Goal: Complete application form

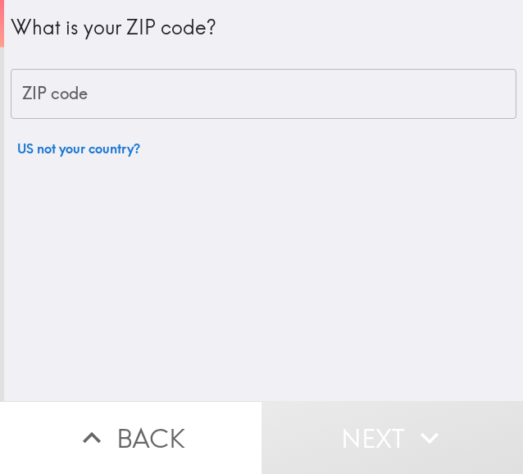
click at [94, 84] on div "What is your ZIP code? ZIP code ZIP code US not your country?" at bounding box center [263, 200] width 519 height 401
click at [76, 109] on div "What is your ZIP code? ZIP code ZIP code US not your country?" at bounding box center [263, 200] width 519 height 401
click at [51, 99] on div "What is your ZIP code? ZIP code ZIP code US not your country?" at bounding box center [263, 200] width 519 height 401
click at [148, 75] on div "What is your ZIP code? ZIP code ZIP code US not your country?" at bounding box center [263, 200] width 519 height 401
click at [135, 102] on div "What is your ZIP code? ZIP code ZIP code US not your country?" at bounding box center [263, 200] width 519 height 401
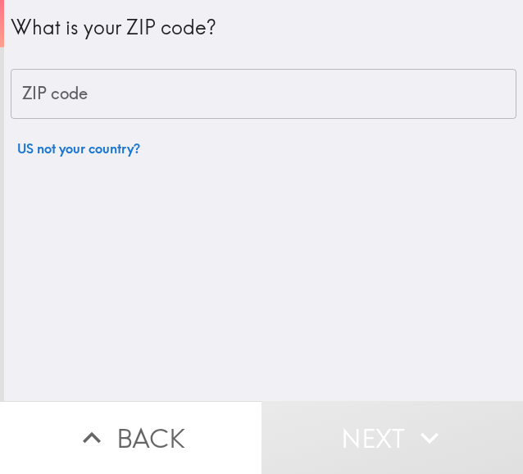
click at [113, 101] on div "What is your ZIP code? ZIP code ZIP code US not your country?" at bounding box center [263, 200] width 519 height 401
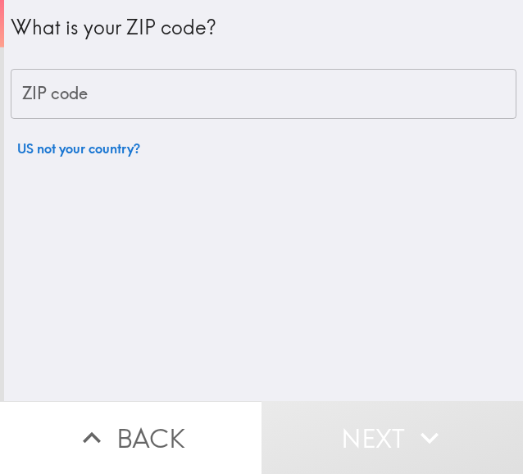
click at [119, 96] on div "What is your ZIP code? ZIP code ZIP code US not your country?" at bounding box center [263, 200] width 519 height 401
click at [144, 94] on div "What is your ZIP code? ZIP code ZIP code US not your country?" at bounding box center [263, 200] width 519 height 401
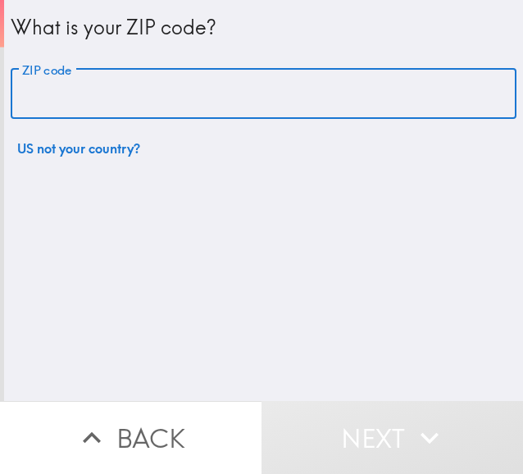
click at [181, 113] on input "ZIP code" at bounding box center [264, 94] width 506 height 51
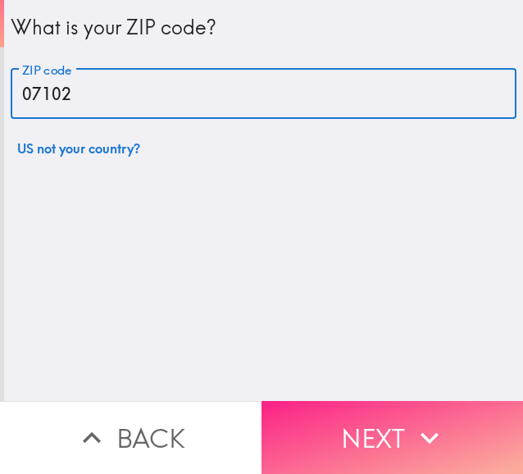
type input "07102"
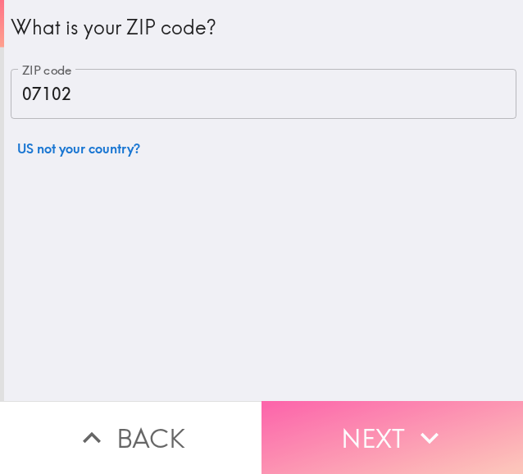
click at [308, 421] on button "Next" at bounding box center [393, 437] width 262 height 73
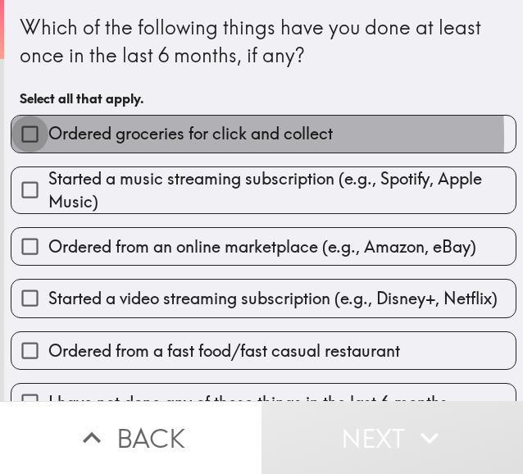
click at [17, 139] on input "Ordered groceries for click and collect" at bounding box center [29, 134] width 37 height 37
checkbox input "true"
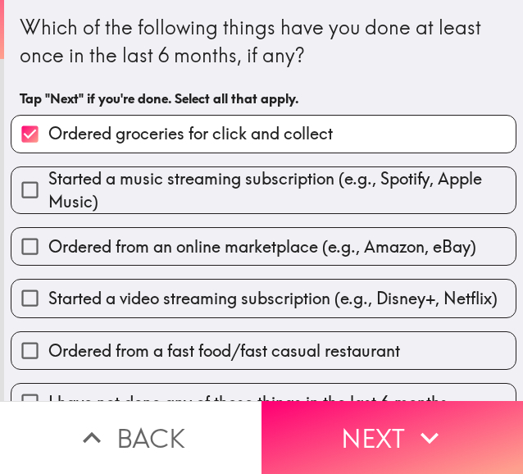
click at [18, 195] on input "Started a music streaming subscription (e.g., Spotify, Apple Music)" at bounding box center [29, 189] width 37 height 37
checkbox input "true"
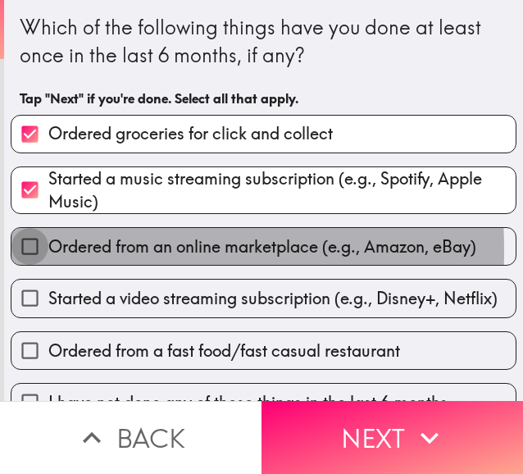
click at [31, 252] on input "Ordered from an online marketplace (e.g., Amazon, eBay)" at bounding box center [29, 246] width 37 height 37
checkbox input "true"
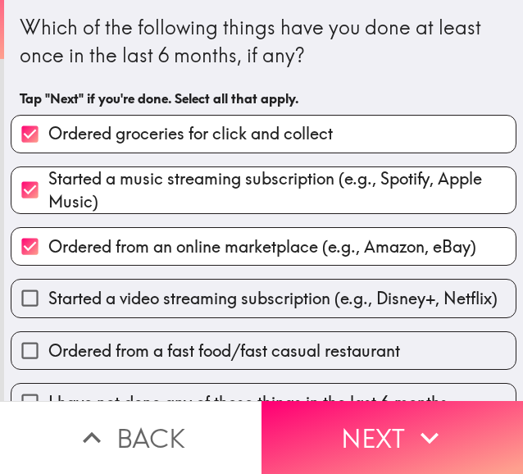
click at [25, 290] on input "Started a video streaming subscription (e.g., Disney+, Netflix)" at bounding box center [29, 298] width 37 height 37
checkbox input "true"
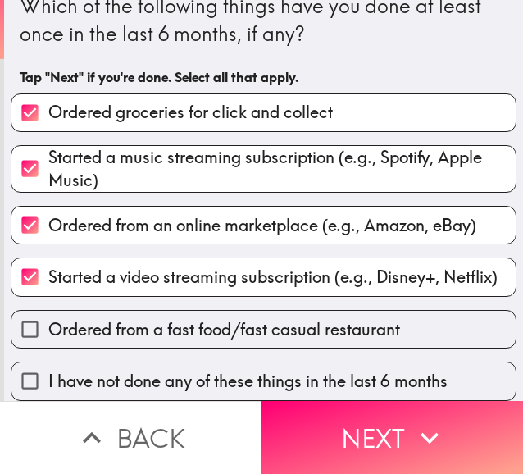
scroll to position [45, 0]
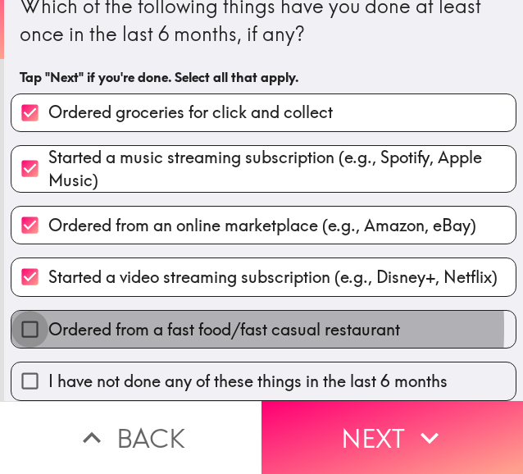
click at [25, 316] on input "Ordered from a fast food/fast casual restaurant" at bounding box center [29, 329] width 37 height 37
checkbox input "true"
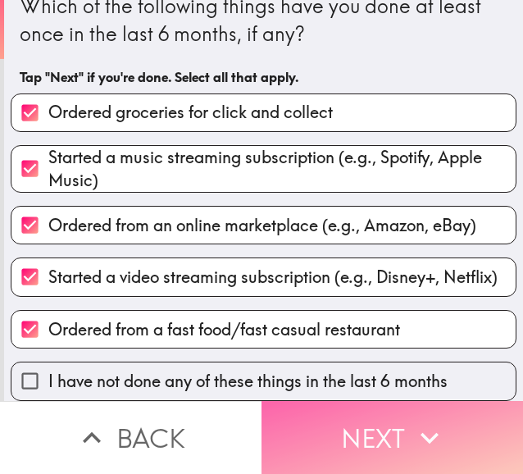
click at [310, 422] on button "Next" at bounding box center [393, 437] width 262 height 73
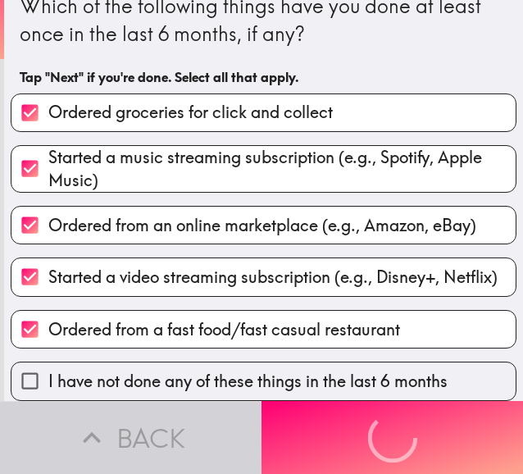
scroll to position [0, 0]
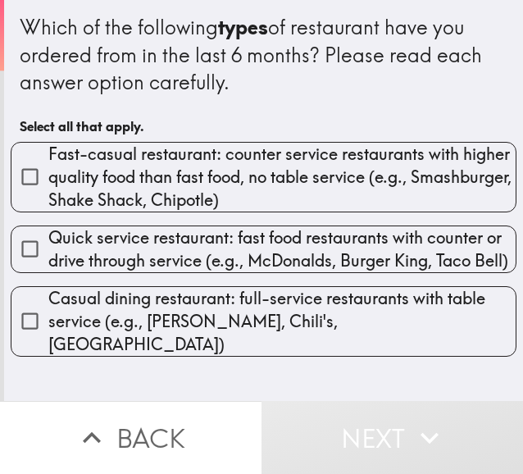
click at [26, 189] on input "Fast-casual restaurant: counter service restaurants with higher quality food th…" at bounding box center [29, 176] width 37 height 37
checkbox input "true"
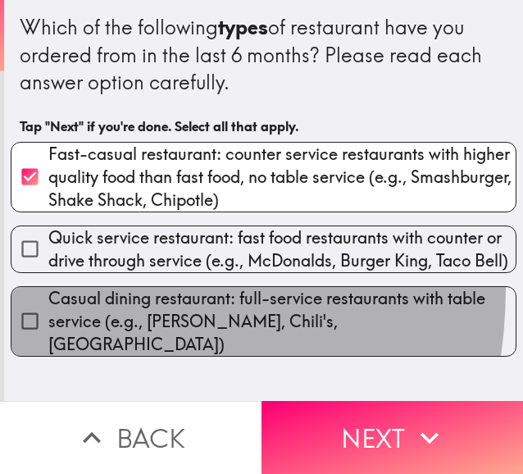
click at [33, 315] on label "Casual dining restaurant: full-service restaurants with table service (e.g., [P…" at bounding box center [263, 321] width 504 height 69
click at [33, 315] on input "Casual dining restaurant: full-service restaurants with table service (e.g., [P…" at bounding box center [29, 321] width 37 height 37
checkbox input "true"
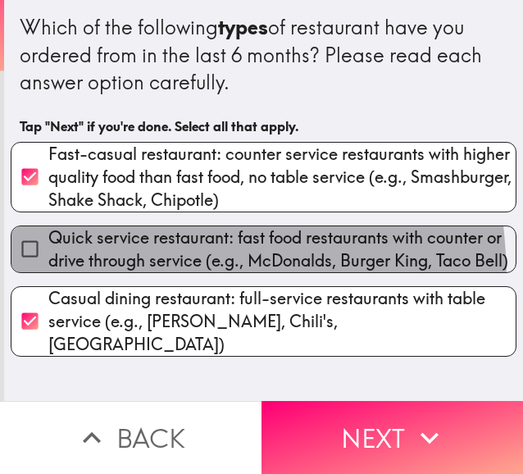
click at [25, 272] on label "Quick service restaurant: fast food restaurants with counter or drive through s…" at bounding box center [263, 249] width 504 height 46
click at [25, 267] on input "Quick service restaurant: fast food restaurants with counter or drive through s…" at bounding box center [29, 248] width 37 height 37
checkbox input "true"
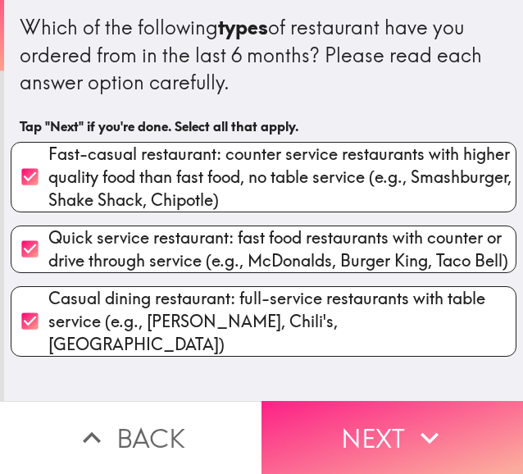
click at [307, 442] on button "Next" at bounding box center [393, 437] width 262 height 73
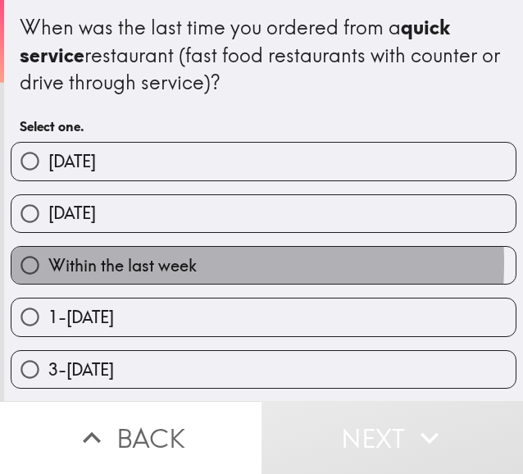
click at [151, 265] on span "Within the last week" at bounding box center [122, 265] width 148 height 23
click at [48, 265] on input "Within the last week" at bounding box center [29, 265] width 37 height 37
radio input "true"
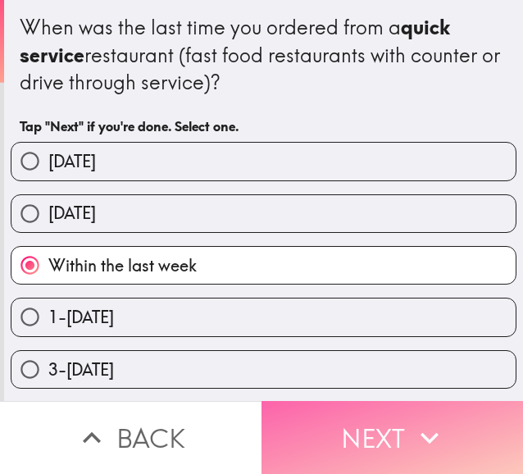
click at [366, 440] on button "Next" at bounding box center [393, 437] width 262 height 73
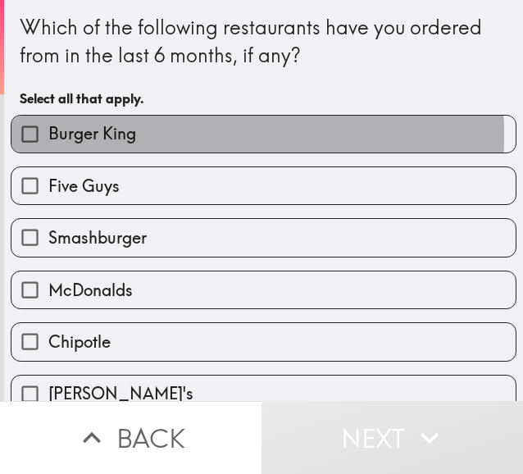
click at [93, 136] on span "Burger King" at bounding box center [92, 133] width 88 height 23
click at [48, 136] on input "Burger King" at bounding box center [29, 134] width 37 height 37
checkbox input "true"
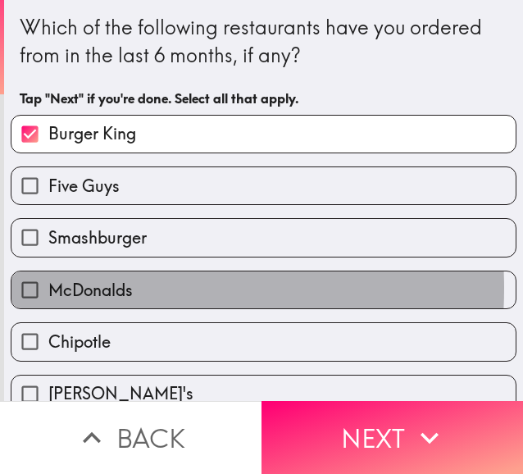
click at [75, 290] on span "McDonalds" at bounding box center [90, 290] width 84 height 23
click at [48, 290] on input "McDonalds" at bounding box center [29, 289] width 37 height 37
checkbox input "true"
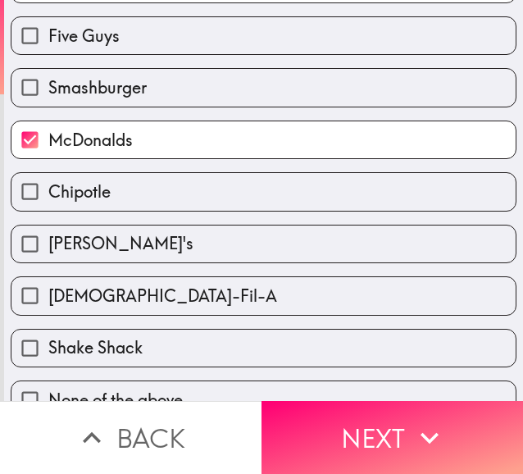
scroll to position [164, 0]
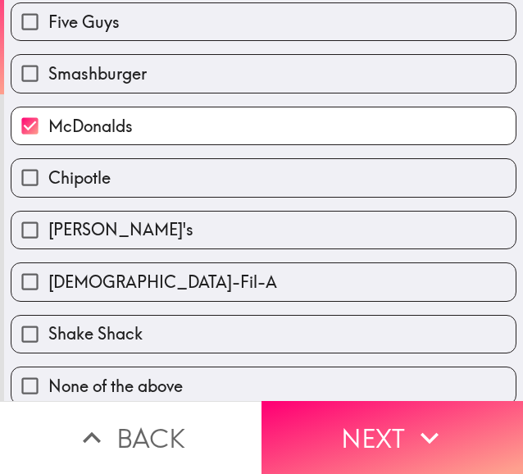
click at [73, 294] on span "[DEMOGRAPHIC_DATA]-Fil-A" at bounding box center [162, 282] width 229 height 23
click at [48, 294] on input "[DEMOGRAPHIC_DATA]-Fil-A" at bounding box center [29, 281] width 37 height 37
checkbox input "true"
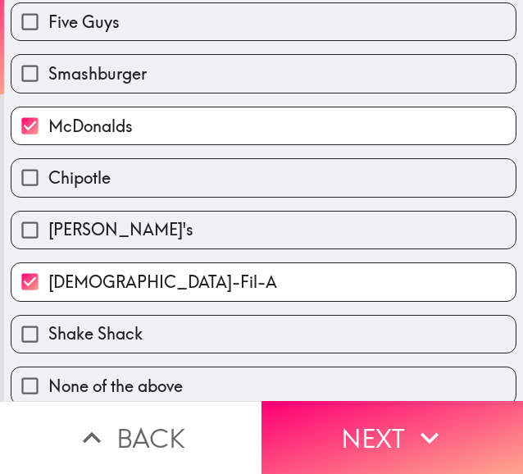
scroll to position [185, 0]
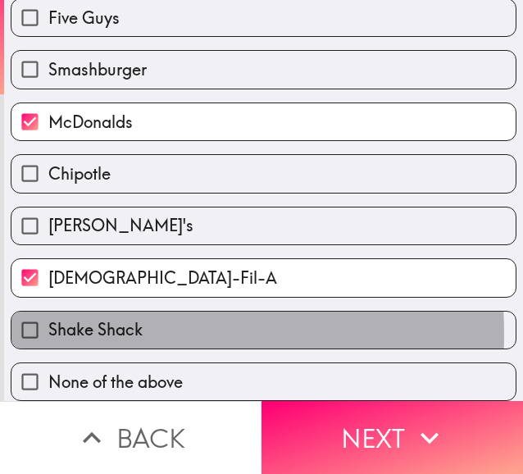
click at [76, 322] on span "Shake Shack" at bounding box center [95, 329] width 94 height 23
click at [48, 322] on input "Shake Shack" at bounding box center [29, 330] width 37 height 37
checkbox input "true"
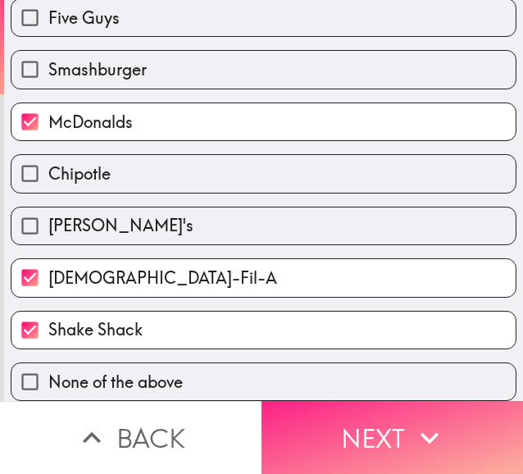
click at [346, 450] on button "Next" at bounding box center [393, 437] width 262 height 73
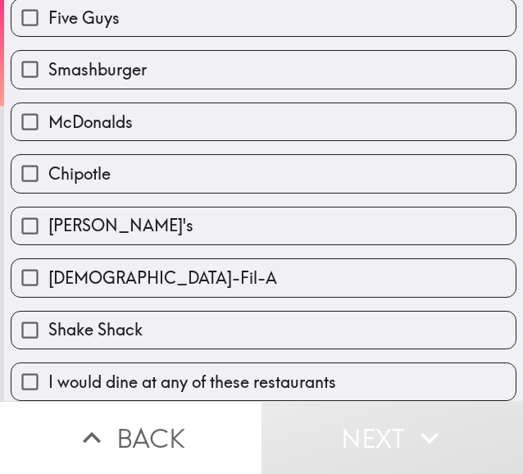
scroll to position [185, 0]
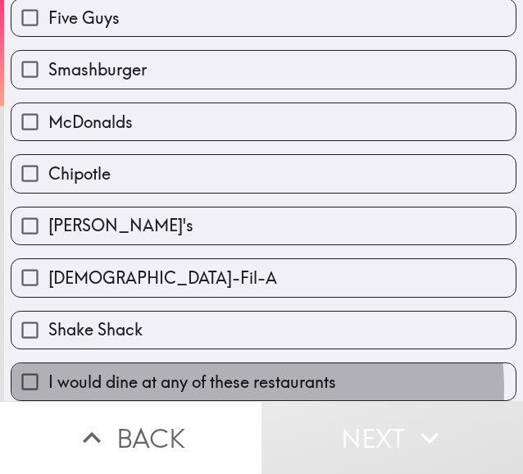
click at [194, 376] on span "I would dine at any of these restaurants" at bounding box center [192, 382] width 288 height 23
click at [48, 376] on input "I would dine at any of these restaurants" at bounding box center [29, 381] width 37 height 37
checkbox input "true"
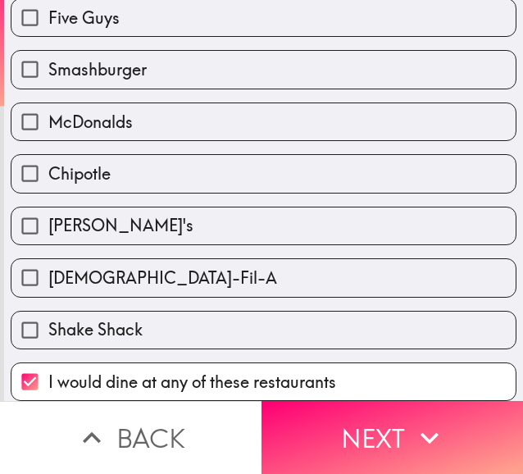
click at [419, 463] on main "Would you refuse to dine at any of the following restaurants? Tap "Next" if you…" at bounding box center [261, 237] width 523 height 474
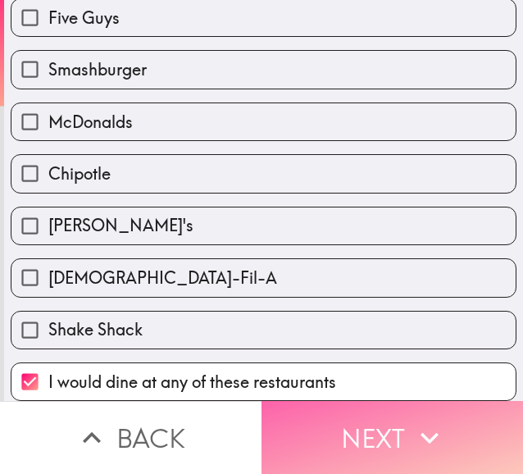
click at [292, 419] on button "Next" at bounding box center [393, 437] width 262 height 73
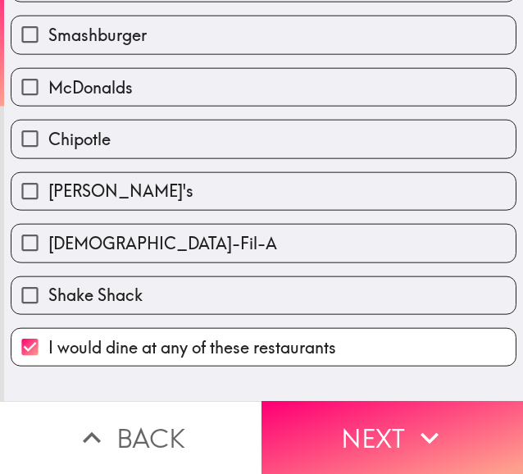
scroll to position [0, 0]
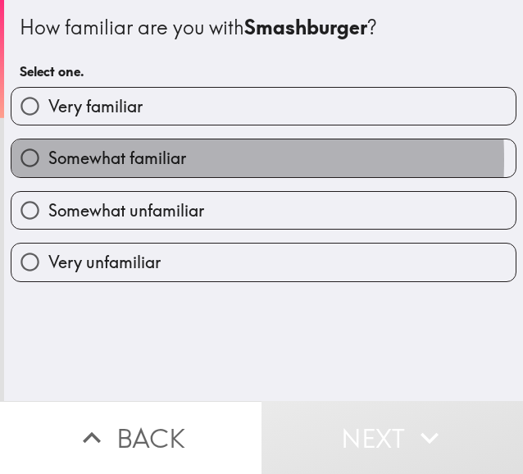
click at [48, 160] on span "Somewhat familiar" at bounding box center [117, 158] width 138 height 23
click at [44, 160] on input "Somewhat familiar" at bounding box center [29, 157] width 37 height 37
radio input "true"
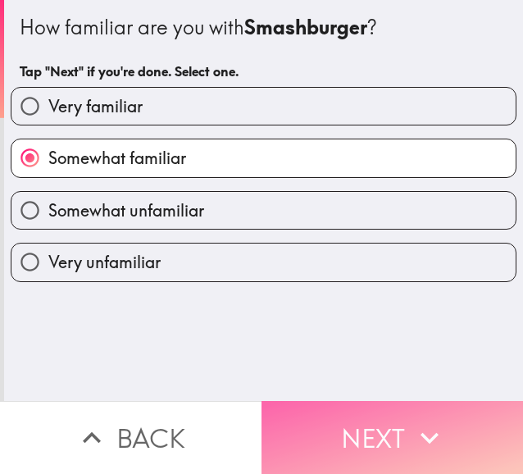
click at [349, 413] on button "Next" at bounding box center [393, 437] width 262 height 73
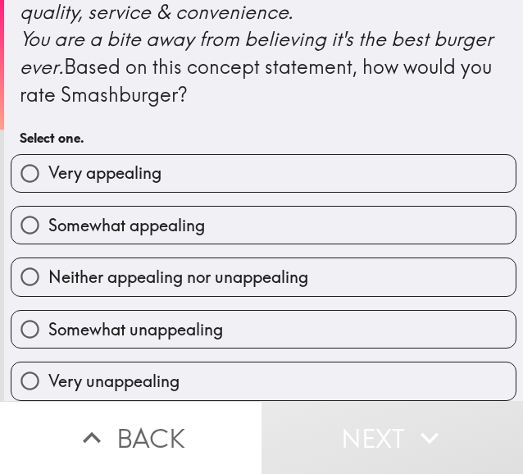
scroll to position [820, 0]
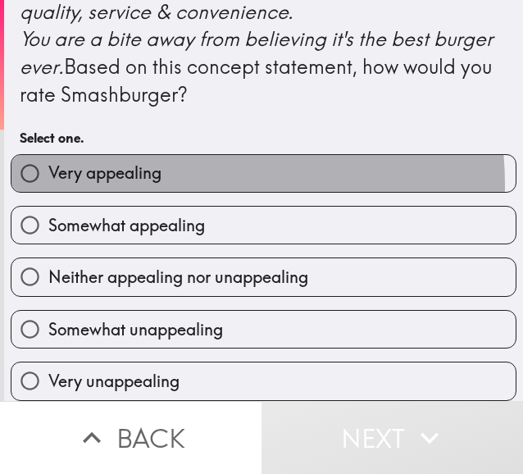
click at [153, 192] on label "Very appealing" at bounding box center [263, 173] width 504 height 37
click at [48, 192] on input "Very appealing" at bounding box center [29, 173] width 37 height 37
radio input "true"
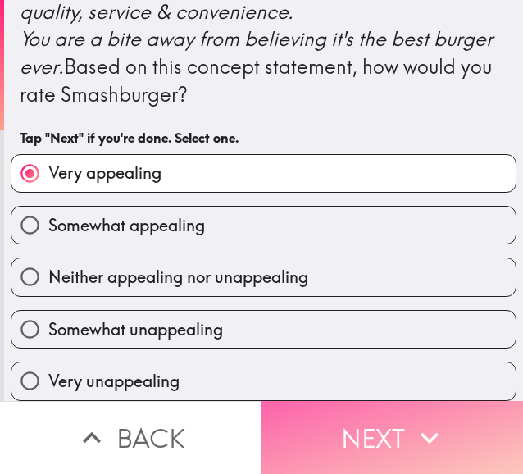
click at [326, 413] on button "Next" at bounding box center [393, 437] width 262 height 73
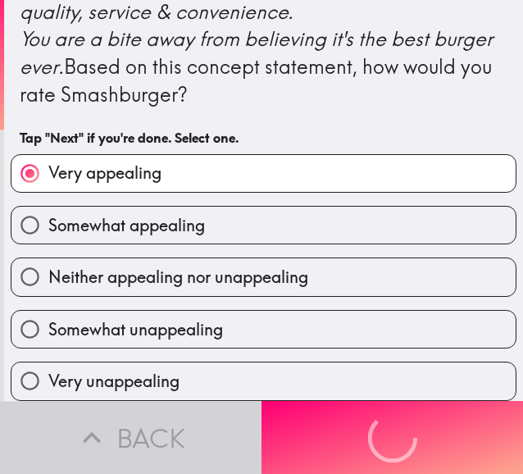
scroll to position [0, 0]
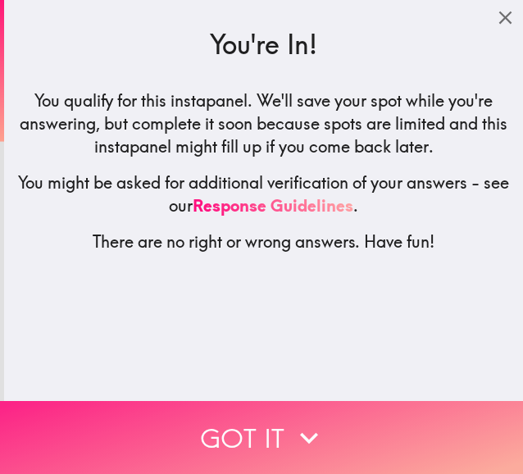
click at [300, 432] on icon "button" at bounding box center [309, 437] width 18 height 11
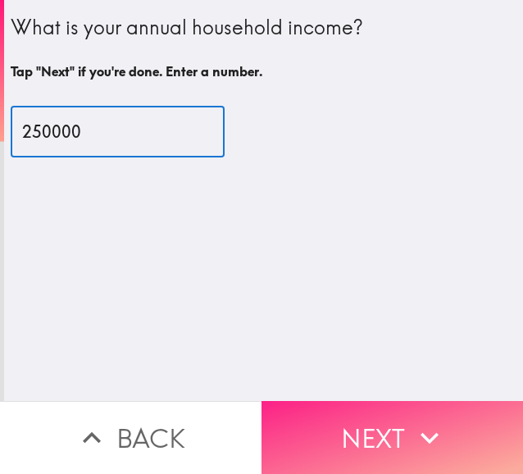
type input "250000"
click at [308, 431] on button "Next" at bounding box center [393, 437] width 262 height 73
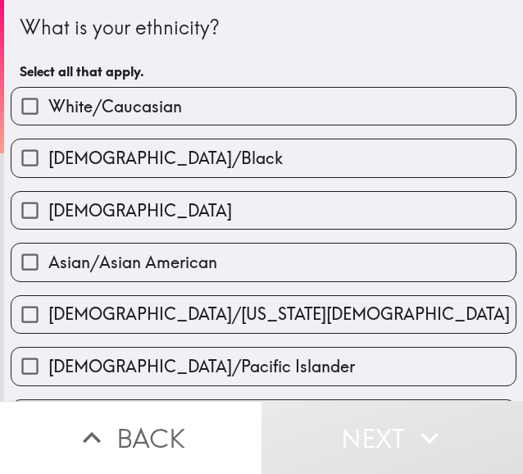
click at [225, 96] on label "White/Caucasian" at bounding box center [263, 106] width 504 height 37
click at [48, 96] on input "White/Caucasian" at bounding box center [29, 106] width 37 height 37
checkbox input "true"
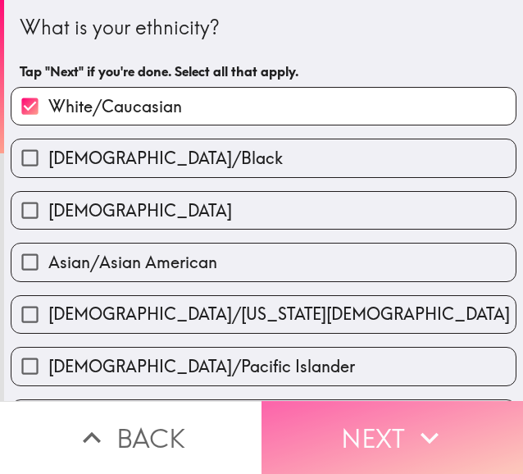
click at [340, 434] on button "Next" at bounding box center [393, 437] width 262 height 73
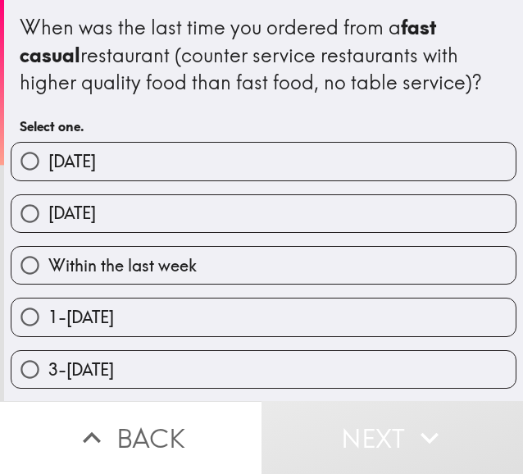
drag, startPoint x: 141, startPoint y: 273, endPoint x: 149, endPoint y: 270, distance: 8.8
click at [146, 271] on span "Within the last week" at bounding box center [122, 265] width 148 height 23
click at [48, 271] on input "Within the last week" at bounding box center [29, 265] width 37 height 37
radio input "true"
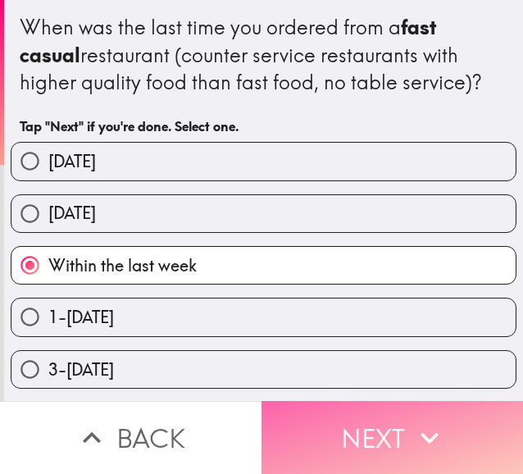
click at [292, 404] on button "Next" at bounding box center [393, 437] width 262 height 73
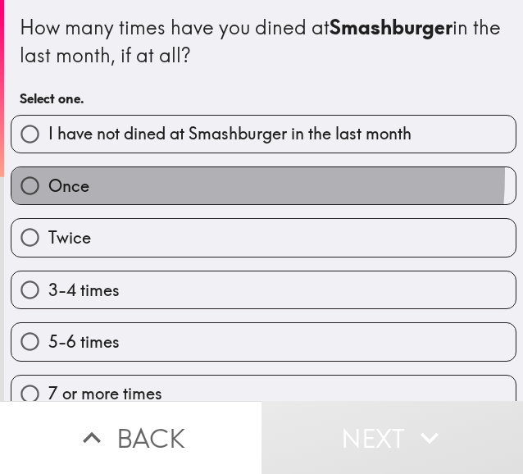
click at [98, 173] on label "Once" at bounding box center [263, 185] width 504 height 37
click at [48, 173] on input "Once" at bounding box center [29, 185] width 37 height 37
radio input "true"
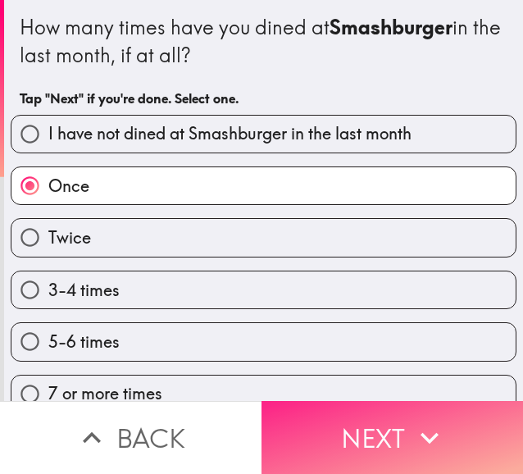
click at [347, 439] on button "Next" at bounding box center [393, 437] width 262 height 73
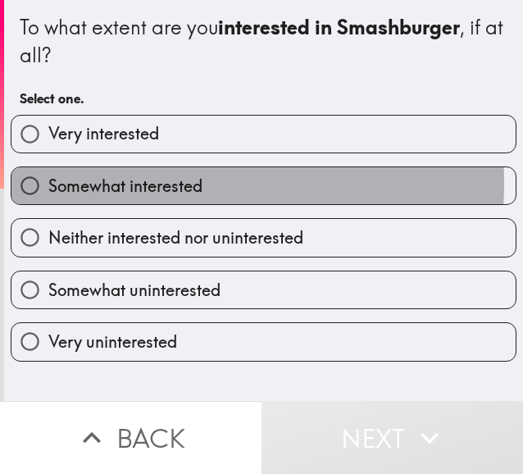
click at [162, 185] on span "Somewhat interested" at bounding box center [125, 186] width 154 height 23
click at [48, 185] on input "Somewhat interested" at bounding box center [29, 185] width 37 height 37
radio input "true"
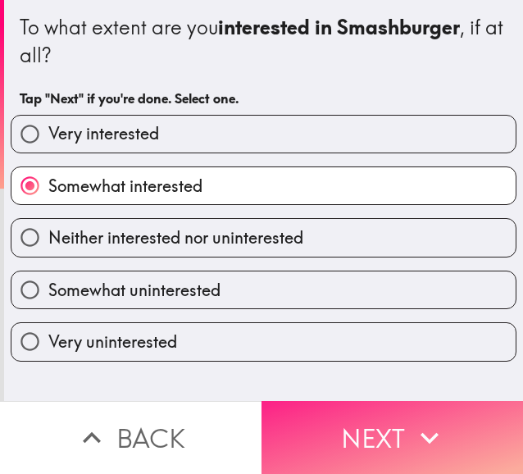
click at [363, 445] on button "Next" at bounding box center [393, 437] width 262 height 73
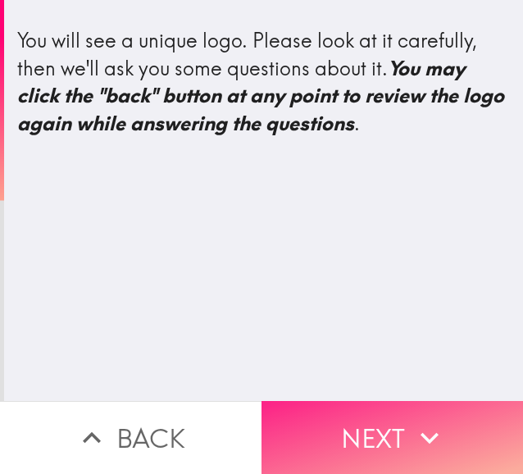
click at [358, 413] on button "Next" at bounding box center [393, 437] width 262 height 73
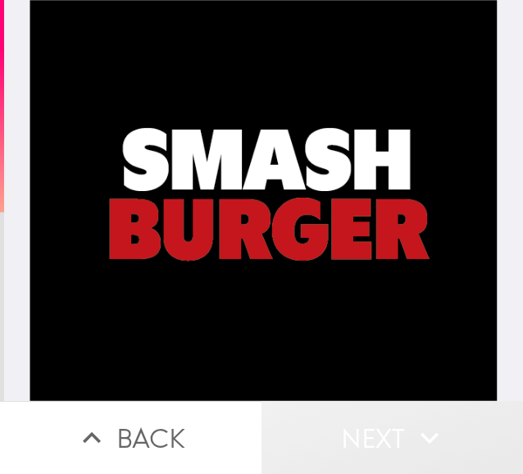
click at [327, 413] on button "Next" at bounding box center [393, 437] width 262 height 73
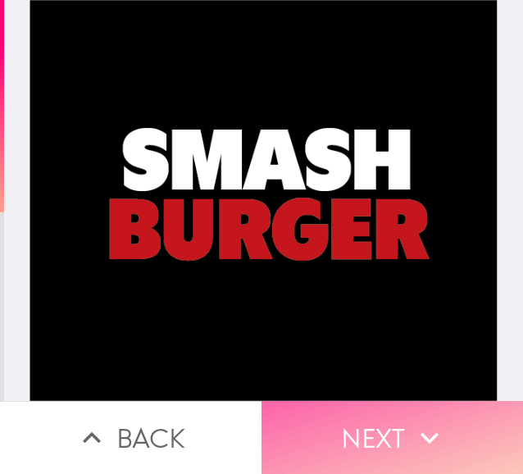
click at [342, 413] on button "Next" at bounding box center [393, 437] width 262 height 73
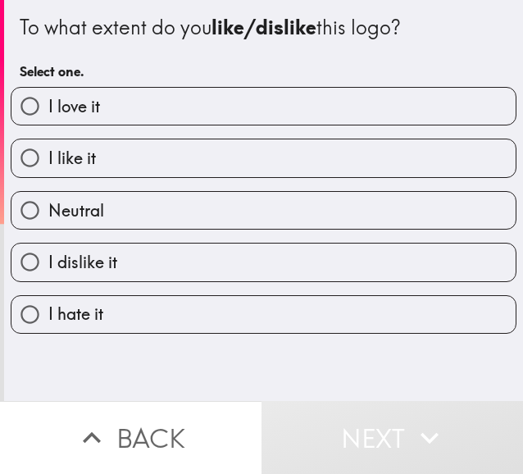
click at [93, 108] on span "I love it" at bounding box center [74, 106] width 52 height 23
click at [48, 108] on input "I love it" at bounding box center [29, 106] width 37 height 37
radio input "true"
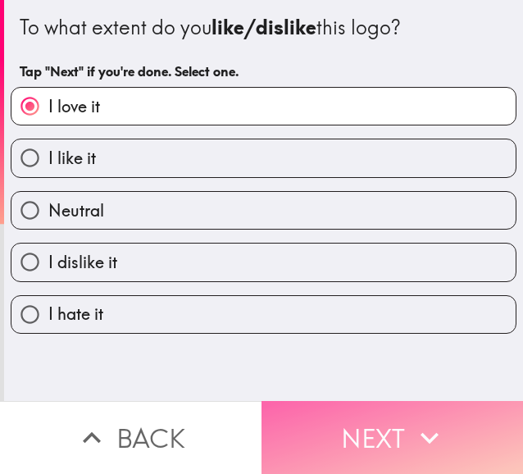
click at [306, 419] on button "Next" at bounding box center [393, 437] width 262 height 73
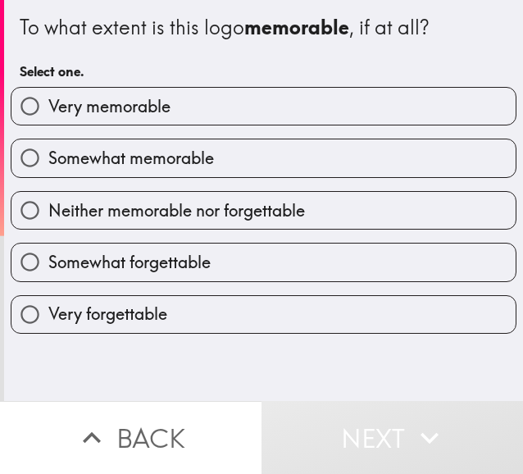
click at [150, 170] on span "Somewhat memorable" at bounding box center [131, 158] width 166 height 23
click at [48, 170] on input "Somewhat memorable" at bounding box center [29, 157] width 37 height 37
radio input "true"
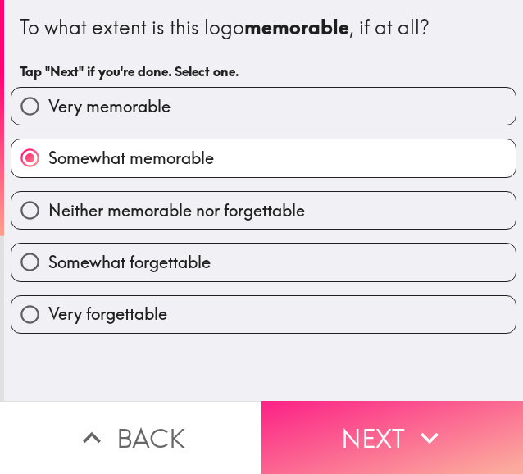
click at [374, 433] on button "Next" at bounding box center [393, 437] width 262 height 73
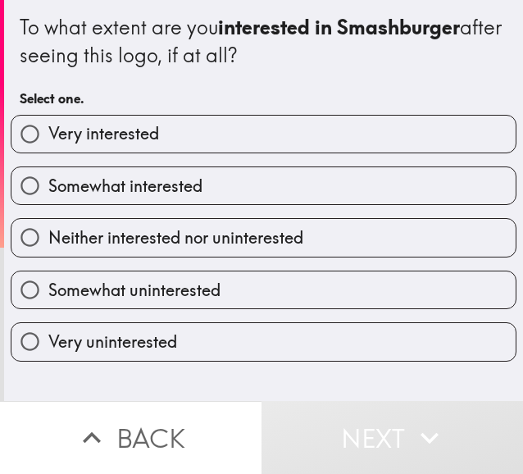
click at [122, 194] on span "Somewhat interested" at bounding box center [125, 186] width 154 height 23
click at [48, 194] on input "Somewhat interested" at bounding box center [29, 185] width 37 height 37
radio input "true"
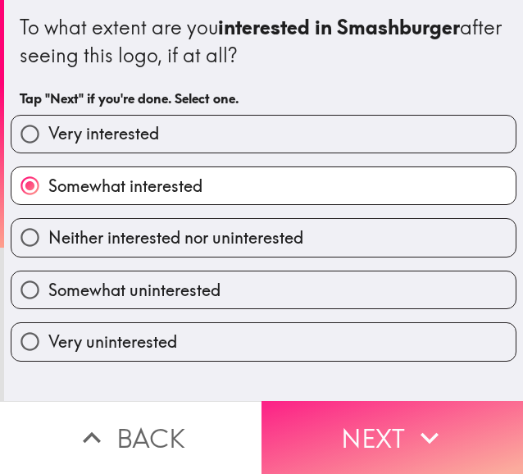
click at [406, 450] on button "Next" at bounding box center [393, 437] width 262 height 73
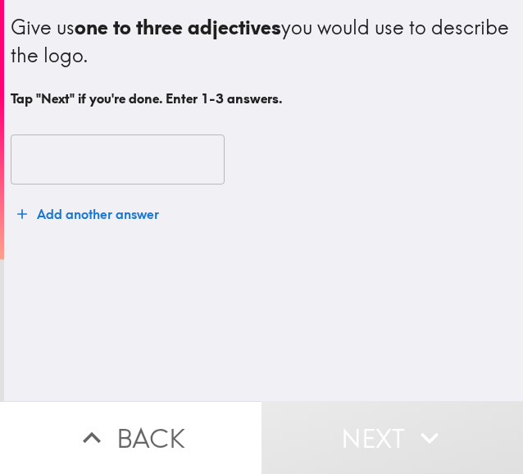
click at [70, 157] on input "text" at bounding box center [118, 160] width 214 height 51
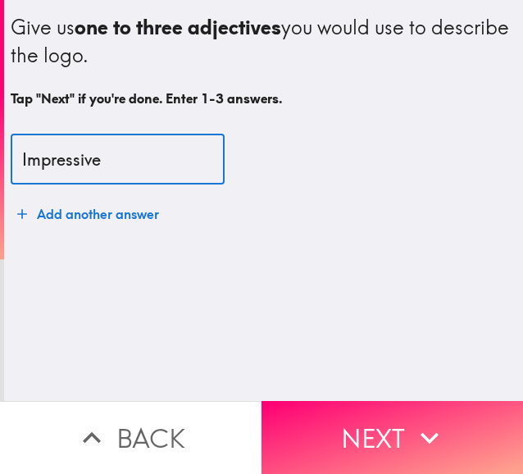
type input "Impressive"
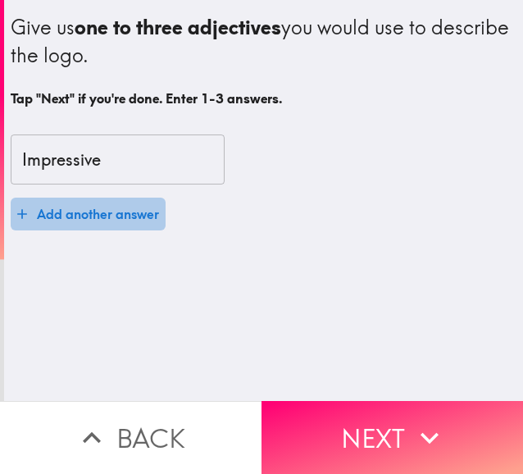
click at [27, 209] on button "Add another answer" at bounding box center [88, 214] width 155 height 33
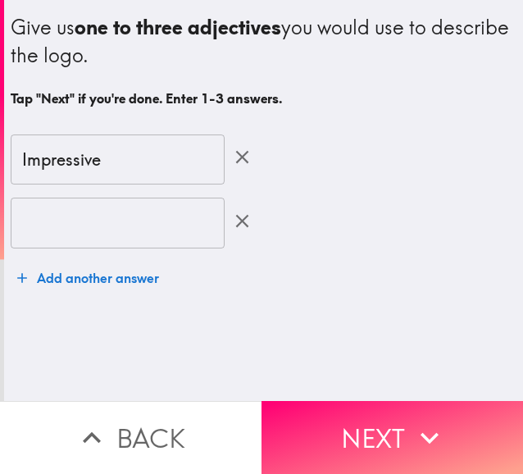
click at [71, 253] on div "Impressive ​ ​ Add another answer" at bounding box center [264, 215] width 506 height 200
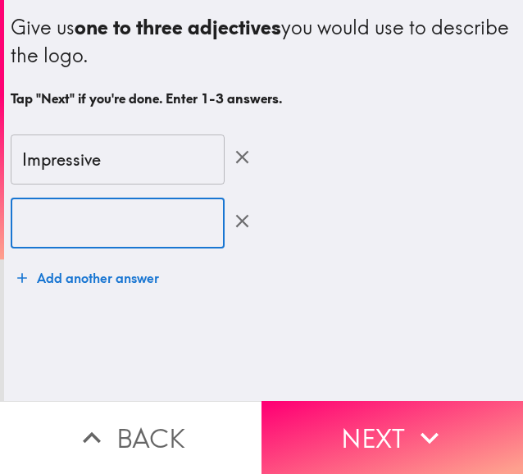
click at [63, 245] on input "text" at bounding box center [118, 223] width 214 height 51
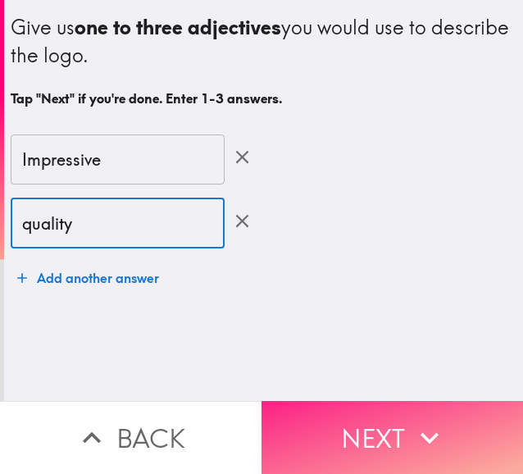
type input "quality"
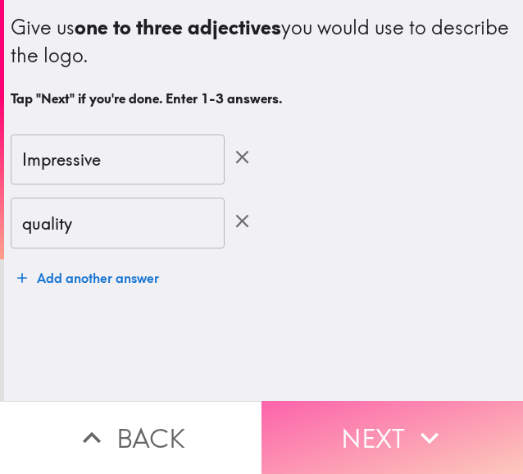
drag, startPoint x: 405, startPoint y: 410, endPoint x: 410, endPoint y: 389, distance: 21.9
click at [412, 420] on icon "button" at bounding box center [430, 438] width 36 height 36
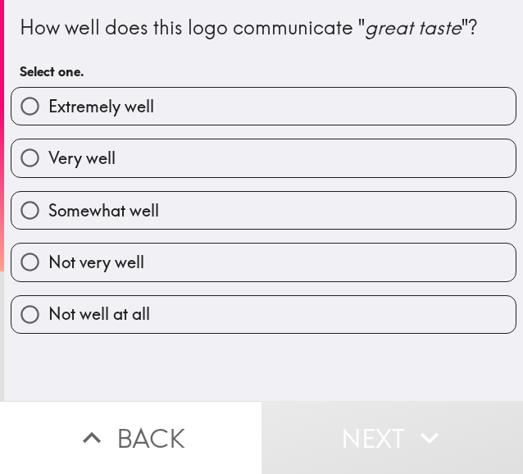
click at [359, 162] on label "Very well" at bounding box center [263, 157] width 504 height 37
click at [48, 162] on input "Very well" at bounding box center [29, 157] width 37 height 37
radio input "true"
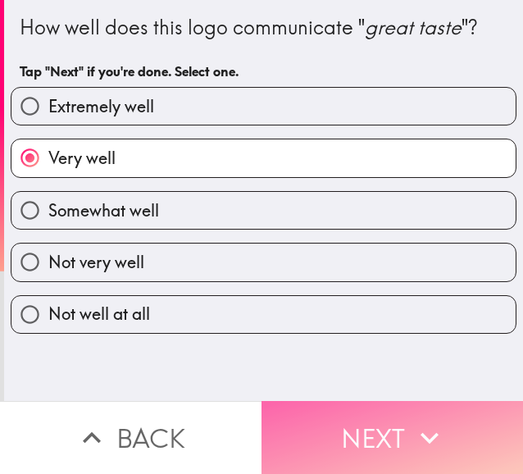
drag, startPoint x: 304, startPoint y: 440, endPoint x: 313, endPoint y: 437, distance: 9.4
click at [305, 439] on button "Next" at bounding box center [393, 437] width 262 height 73
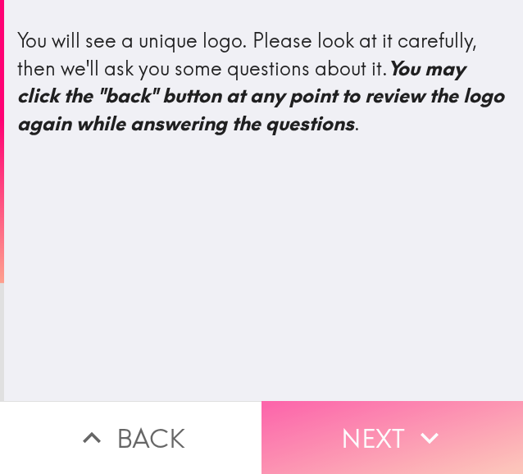
click at [358, 414] on button "Next" at bounding box center [393, 437] width 262 height 73
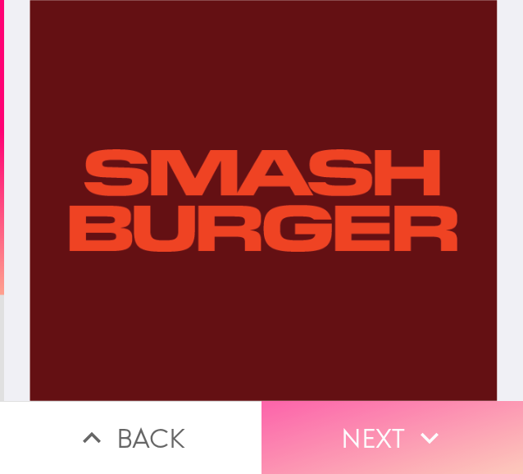
click at [304, 413] on button "Next" at bounding box center [393, 437] width 262 height 73
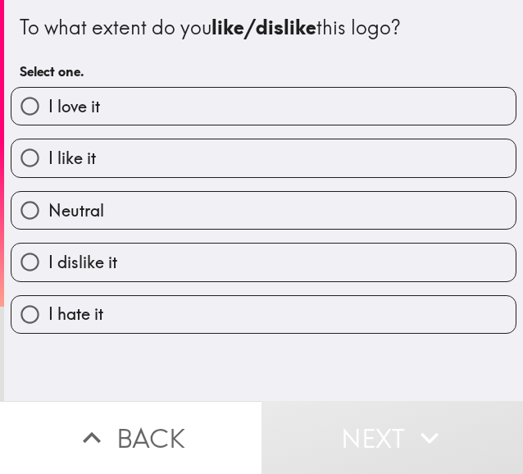
click at [77, 171] on label "I like it" at bounding box center [263, 157] width 504 height 37
click at [48, 171] on input "I like it" at bounding box center [29, 157] width 37 height 37
radio input "true"
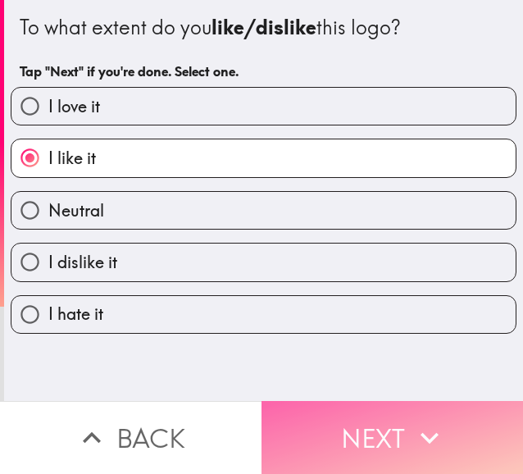
click at [293, 411] on button "Next" at bounding box center [393, 437] width 262 height 73
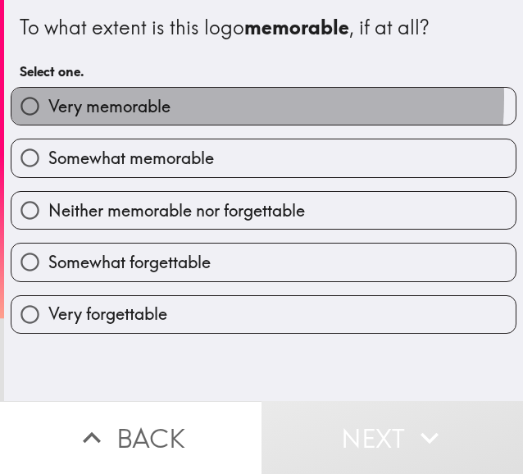
click at [130, 98] on span "Very memorable" at bounding box center [109, 106] width 122 height 23
click at [48, 98] on input "Very memorable" at bounding box center [29, 106] width 37 height 37
radio input "true"
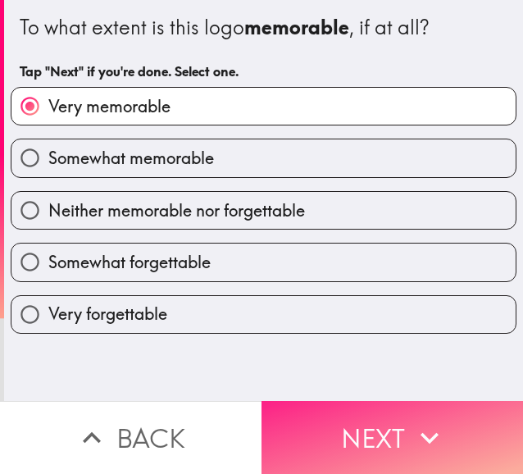
click at [312, 407] on button "Next" at bounding box center [393, 437] width 262 height 73
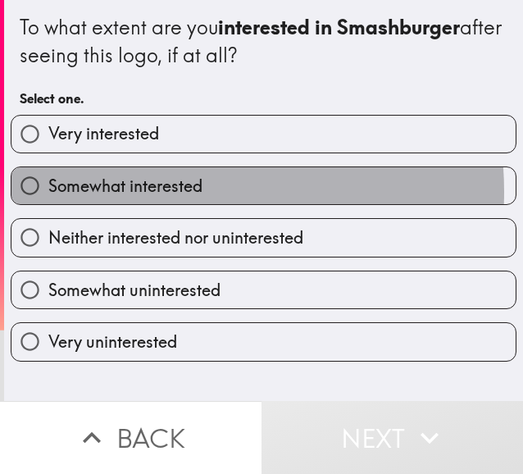
click at [145, 193] on span "Somewhat interested" at bounding box center [125, 186] width 154 height 23
click at [48, 193] on input "Somewhat interested" at bounding box center [29, 185] width 37 height 37
radio input "true"
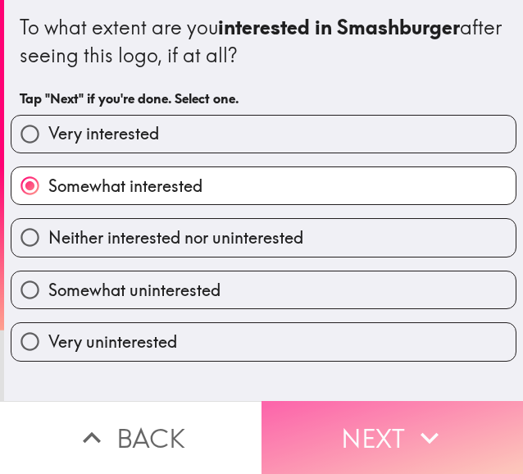
click at [300, 404] on button "Next" at bounding box center [393, 437] width 262 height 73
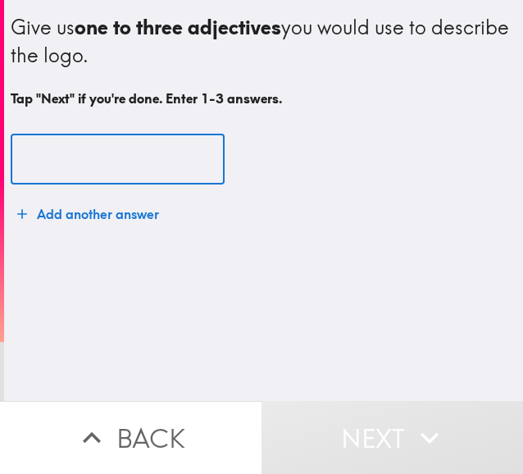
click at [100, 176] on input "text" at bounding box center [118, 160] width 214 height 51
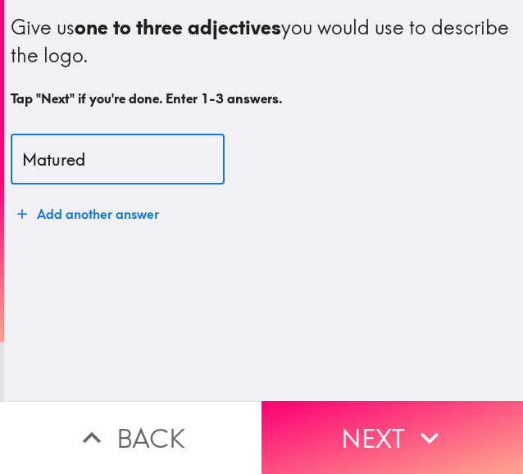
type input "Matured"
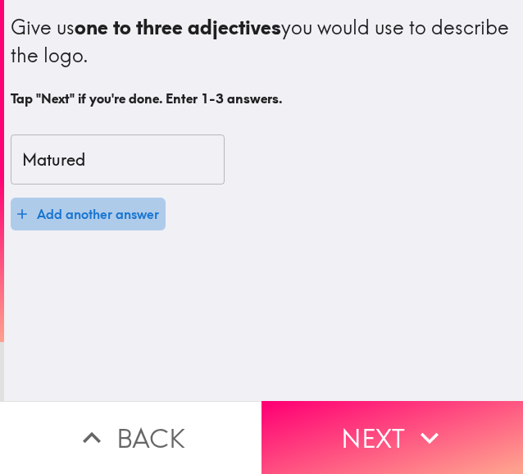
click at [107, 211] on button "Add another answer" at bounding box center [88, 214] width 155 height 33
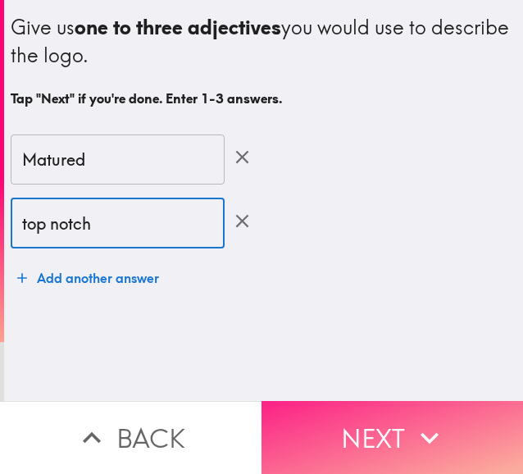
type input "top notch"
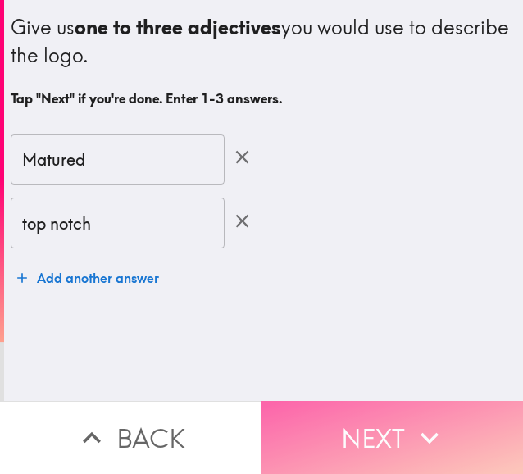
click at [333, 441] on button "Next" at bounding box center [393, 437] width 262 height 73
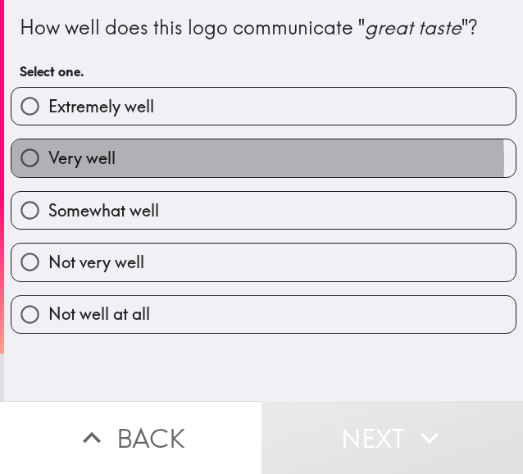
click at [162, 161] on label "Very well" at bounding box center [263, 157] width 504 height 37
click at [48, 161] on input "Very well" at bounding box center [29, 157] width 37 height 37
radio input "true"
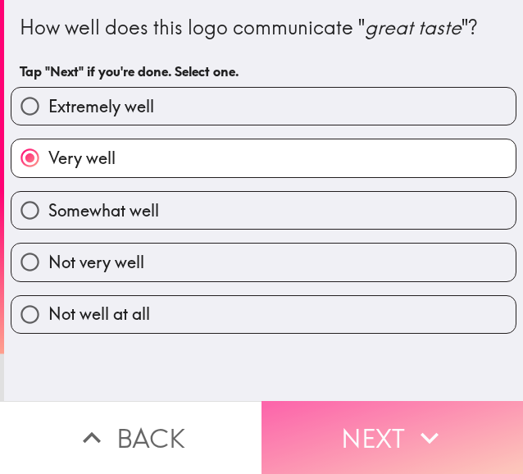
click at [344, 434] on button "Next" at bounding box center [393, 437] width 262 height 73
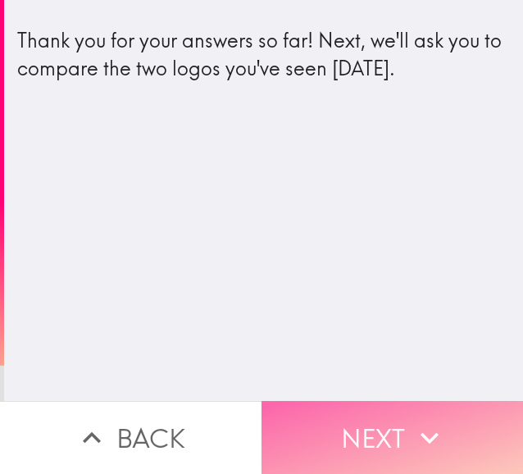
click at [379, 426] on button "Next" at bounding box center [393, 437] width 262 height 73
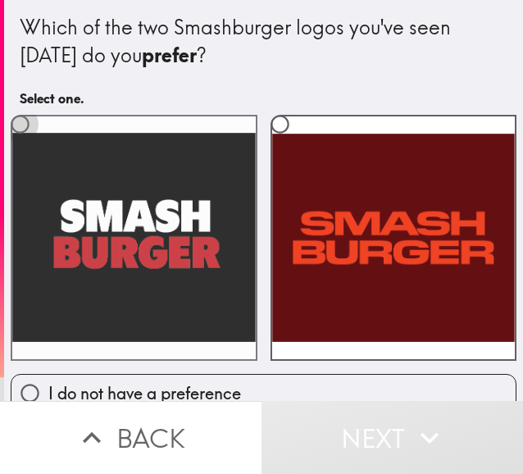
click at [15, 127] on input "radio" at bounding box center [20, 124] width 37 height 37
radio input "true"
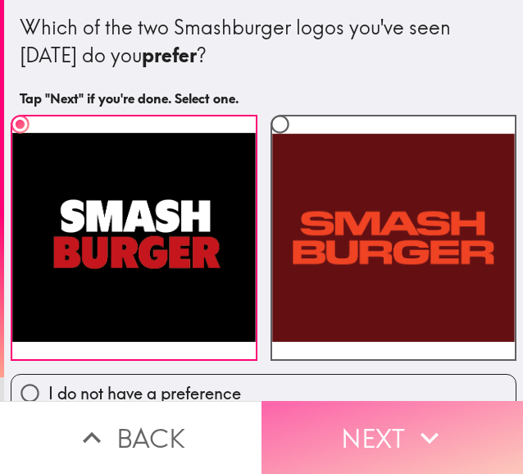
click at [332, 413] on button "Next" at bounding box center [393, 437] width 262 height 73
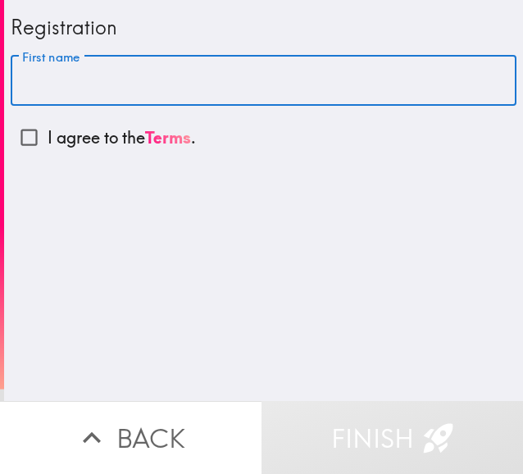
click at [140, 60] on input "First name" at bounding box center [264, 81] width 506 height 51
type input "Whales"
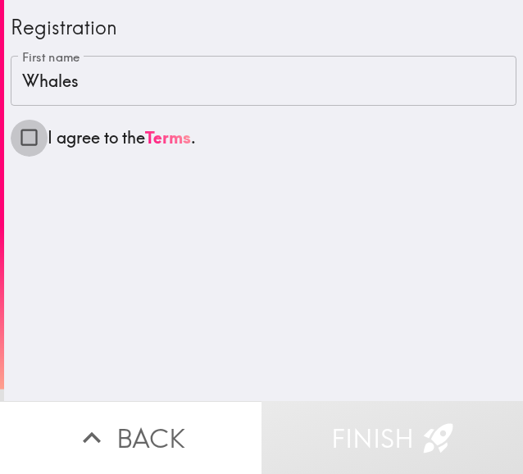
click at [25, 140] on input "I agree to the Terms ." at bounding box center [29, 137] width 37 height 37
checkbox input "true"
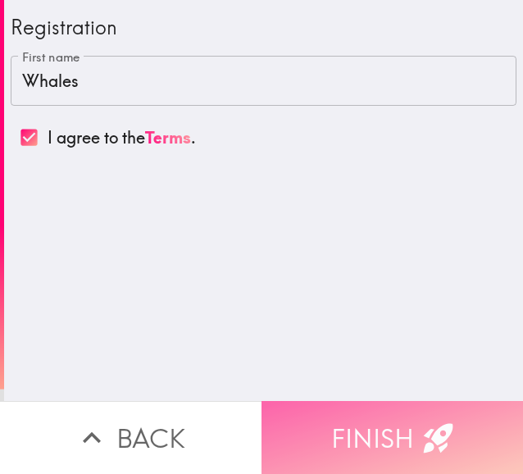
click at [395, 417] on button "Finish" at bounding box center [393, 437] width 262 height 73
